Goal: Navigation & Orientation: Understand site structure

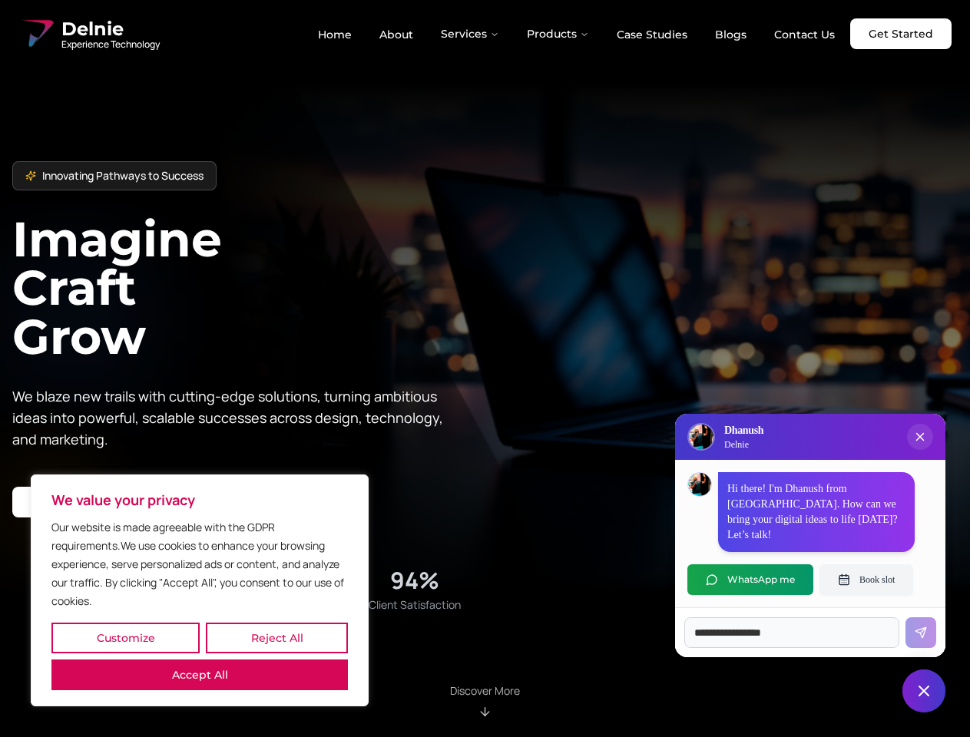
click at [125, 638] on button "Customize" at bounding box center [125, 638] width 148 height 31
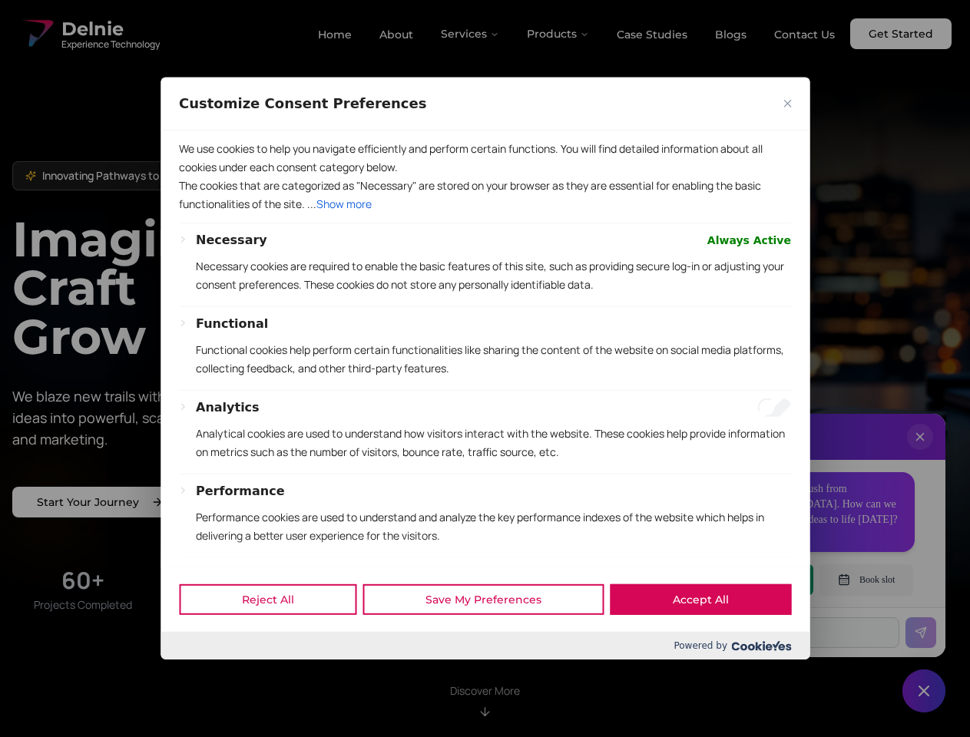
click at [276, 638] on div at bounding box center [485, 368] width 970 height 737
click at [200, 177] on p "We use cookies to help you navigate efficiently and perform certain functions. …" at bounding box center [485, 158] width 612 height 37
click at [484, 213] on p "The cookies that are categorized as "Necessary" are stored on your browser as t…" at bounding box center [485, 195] width 612 height 37
click at [471, 34] on div at bounding box center [485, 368] width 970 height 737
click at [558, 34] on div at bounding box center [485, 368] width 970 height 737
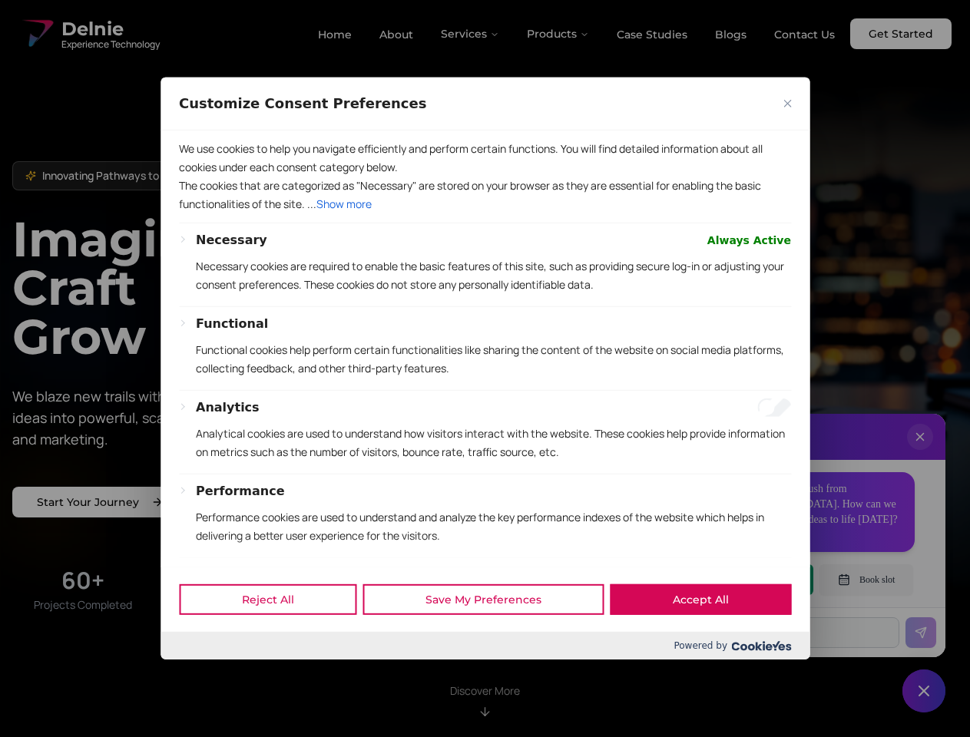
click at [920, 452] on div at bounding box center [485, 368] width 970 height 737
click at [750, 580] on div "Reject All Save My Preferences Accept All" at bounding box center [484, 599] width 649 height 65
click at [866, 580] on div at bounding box center [485, 368] width 970 height 737
click at [923, 691] on div at bounding box center [485, 368] width 970 height 737
